Goal: Task Accomplishment & Management: Complete application form

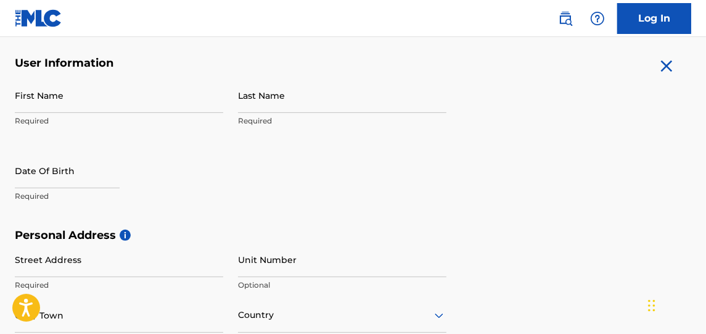
scroll to position [224, 0]
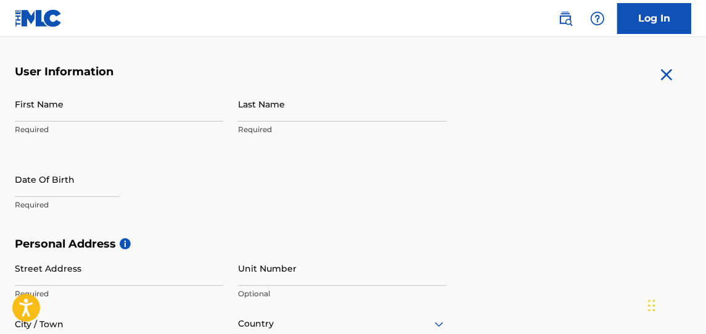
click at [70, 107] on input "First Name" at bounding box center [119, 103] width 208 height 35
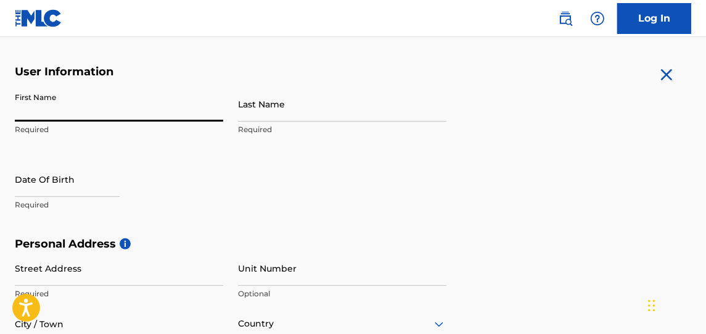
type input "[PERSON_NAME]"
type input "753 GRAZIE LOOP"
type input "[PERSON_NAME]"
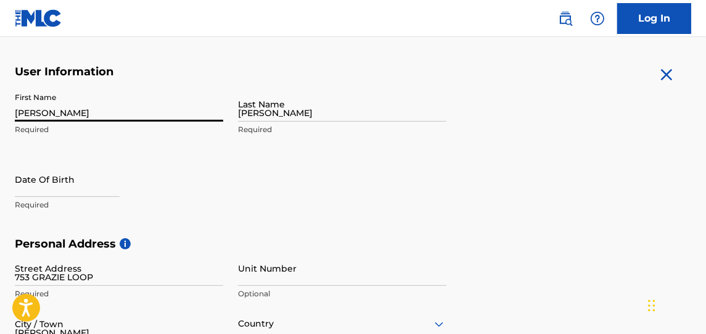
type input "[GEOGRAPHIC_DATA]"
type input "FL"
type input "33837"
type input "301"
type input "9781170"
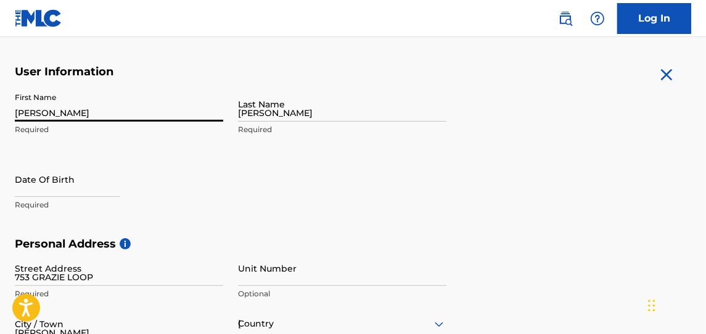
type input "[PERSON_NAME][EMAIL_ADDRESS][DOMAIN_NAME]"
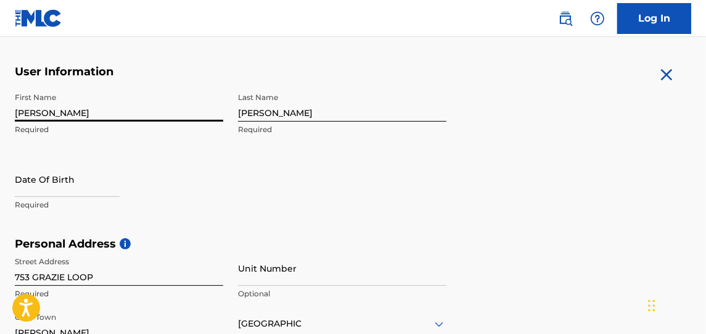
scroll to position [260, 0]
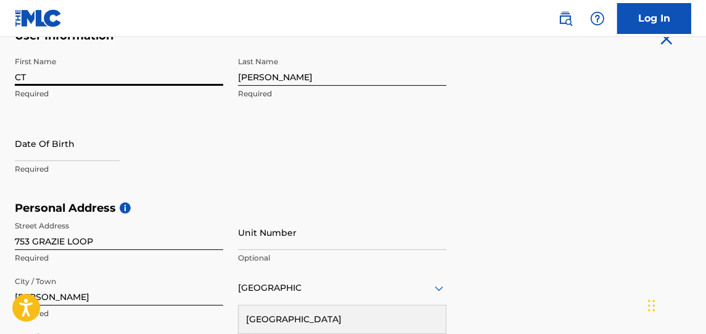
type input "CT"
select select "7"
select select "2025"
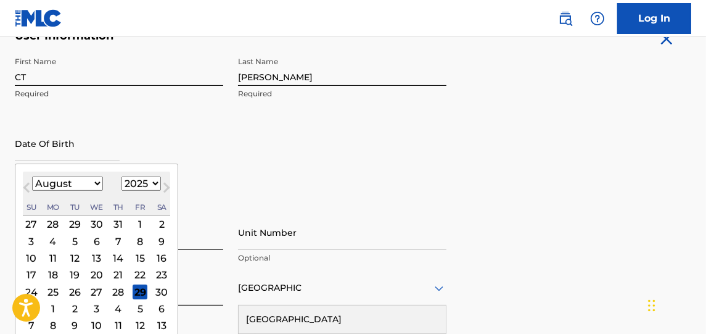
click at [19, 150] on input "text" at bounding box center [67, 143] width 105 height 35
type input "[DATE]"
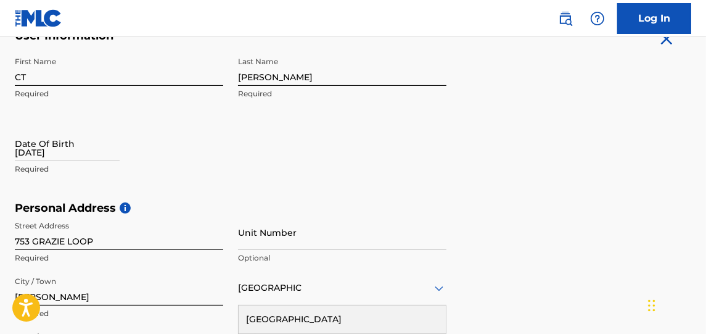
click at [224, 139] on div "First Name CT Required Last Name [PERSON_NAME] Required Date Of Birth [DEMOGRAP…" at bounding box center [231, 126] width 432 height 150
select select "7"
select select "2025"
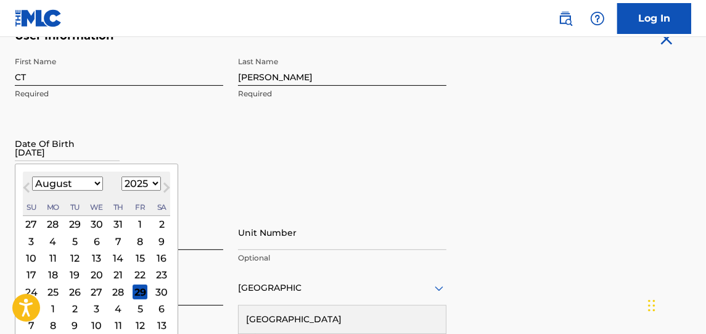
click at [86, 158] on input "[DATE]" at bounding box center [67, 143] width 105 height 35
click at [170, 182] on button "Next Month" at bounding box center [167, 190] width 20 height 20
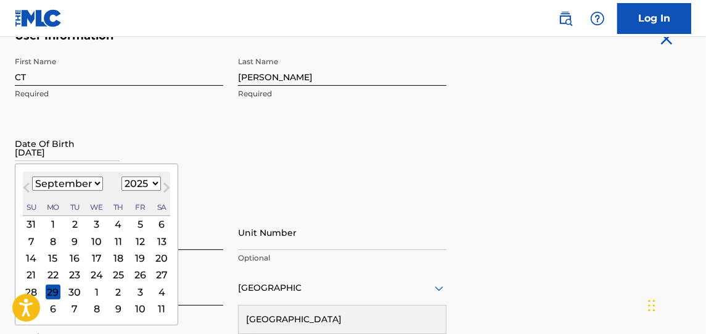
click at [165, 184] on span "Next Month" at bounding box center [165, 189] width 0 height 19
select select "9"
click at [137, 187] on select "1899 1900 1901 1902 1903 1904 1905 1906 1907 1908 1909 1910 1911 1912 1913 1914…" at bounding box center [140, 183] width 39 height 14
select select "1973"
click at [121, 176] on select "1899 1900 1901 1902 1903 1904 1905 1906 1907 1908 1909 1910 1911 1912 1913 1914…" at bounding box center [140, 183] width 39 height 14
